Goal: Task Accomplishment & Management: Use online tool/utility

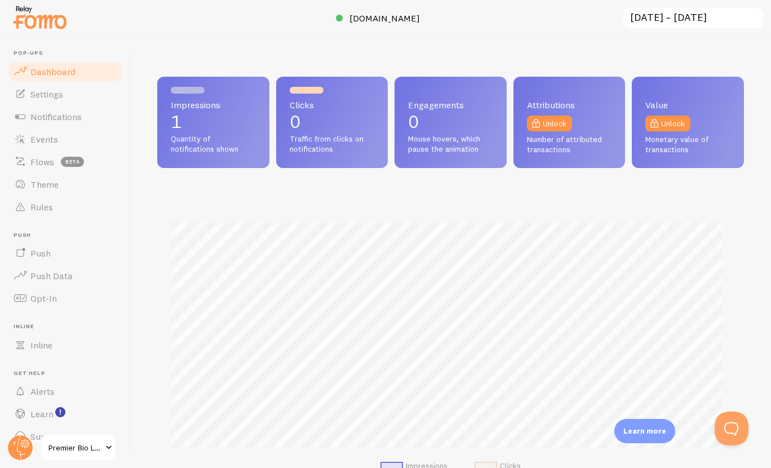
scroll to position [296, 578]
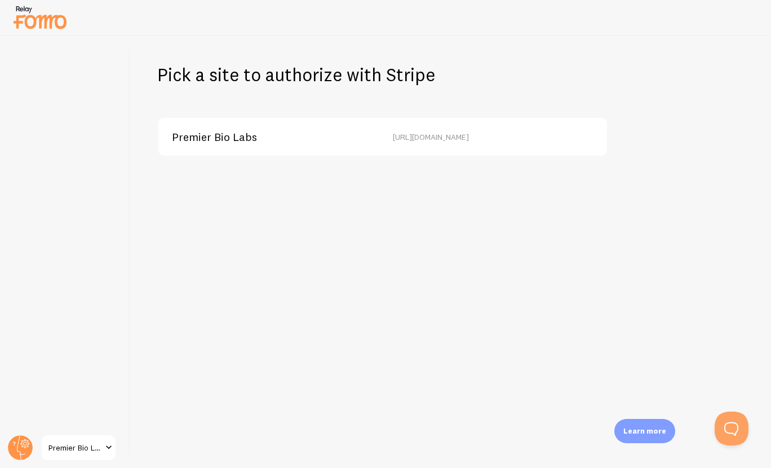
click at [299, 140] on div "Premier Bio Labs" at bounding box center [269, 137] width 194 height 10
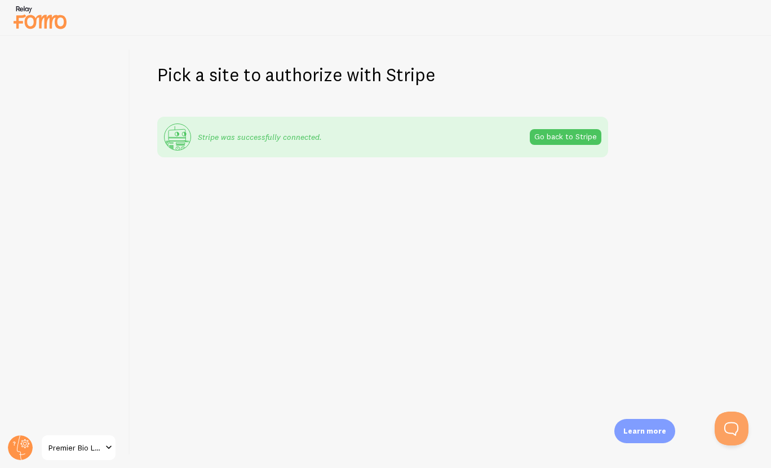
click at [59, 21] on img at bounding box center [40, 17] width 56 height 29
click at [586, 134] on link "Go back to Stripe" at bounding box center [566, 137] width 72 height 16
